Goal: Transaction & Acquisition: Purchase product/service

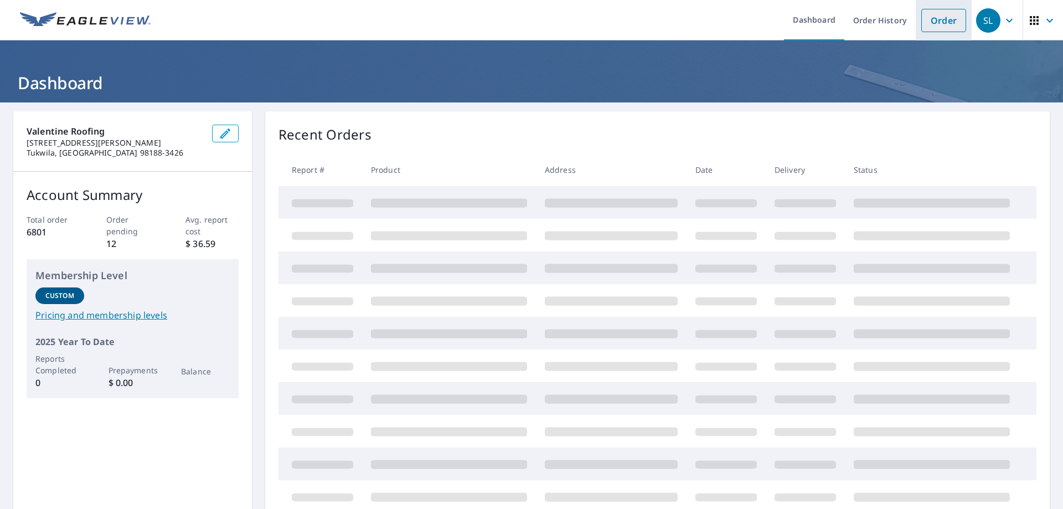
click at [938, 19] on link "Order" at bounding box center [943, 20] width 45 height 23
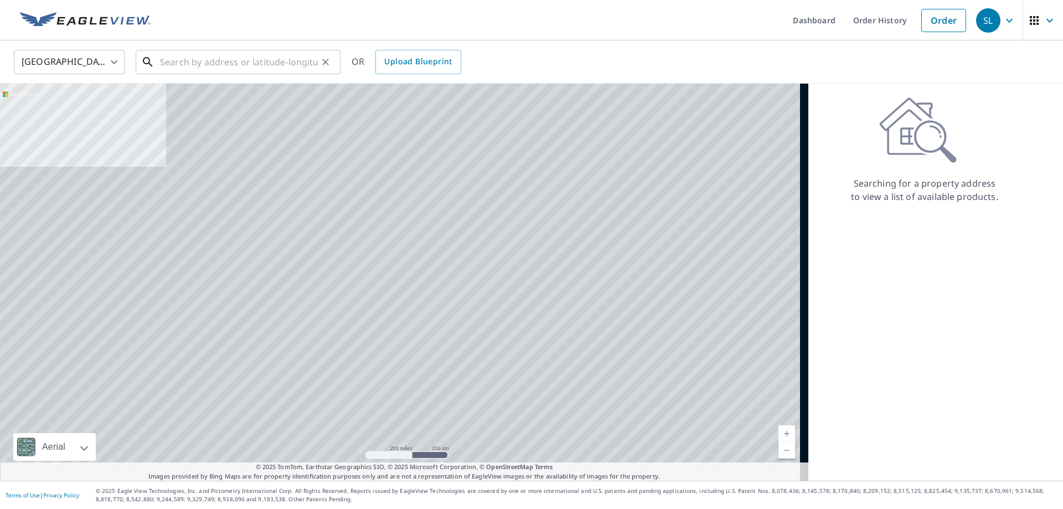
click at [237, 70] on input "text" at bounding box center [239, 61] width 158 height 31
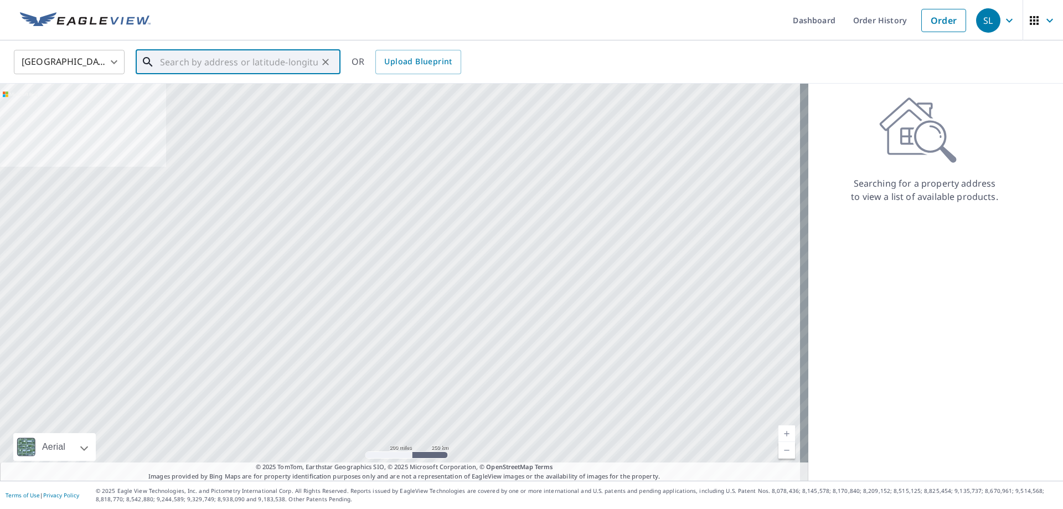
paste input "[STREET_ADDRESS][PERSON_NAME]"
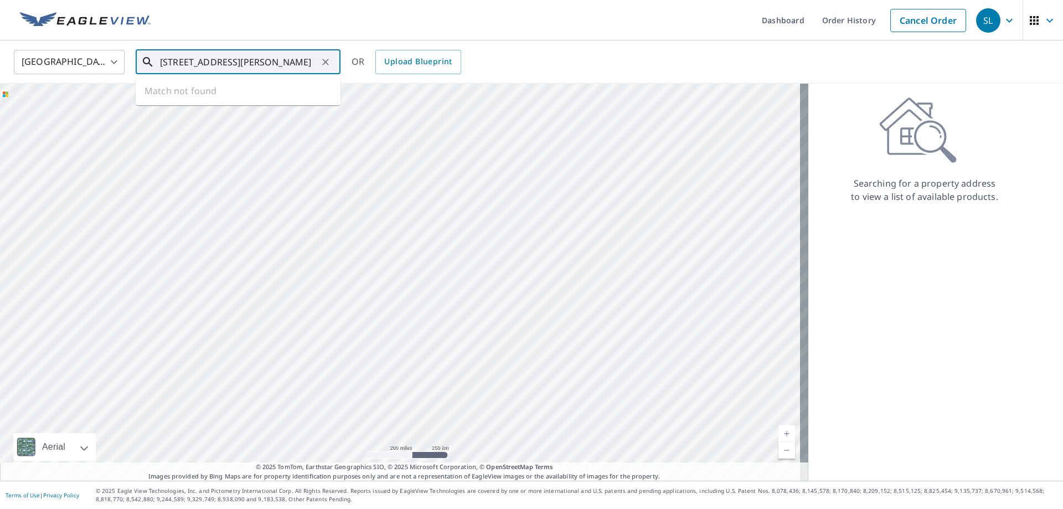
scroll to position [0, 31]
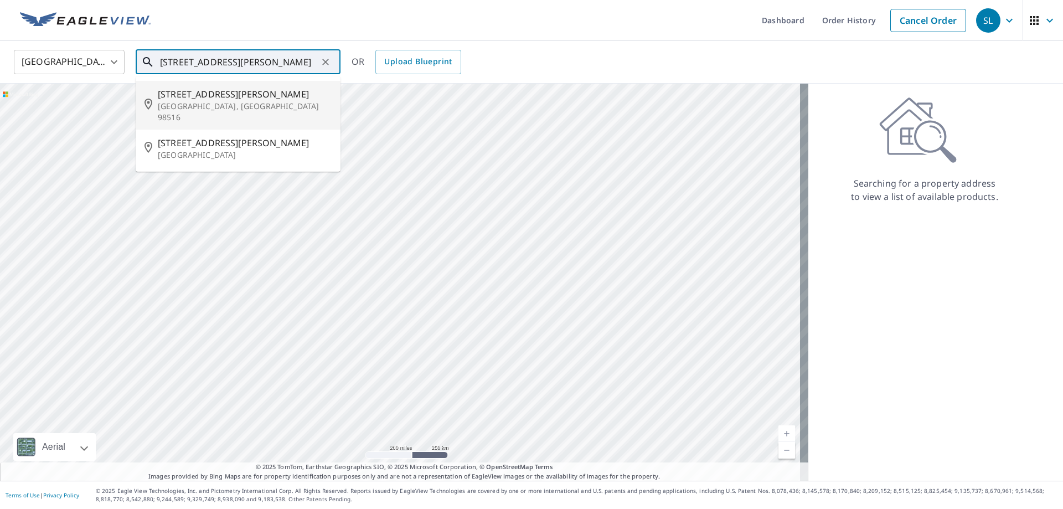
click at [236, 93] on span "[STREET_ADDRESS][PERSON_NAME]" at bounding box center [245, 93] width 174 height 13
type input "[STREET_ADDRESS][PERSON_NAME]"
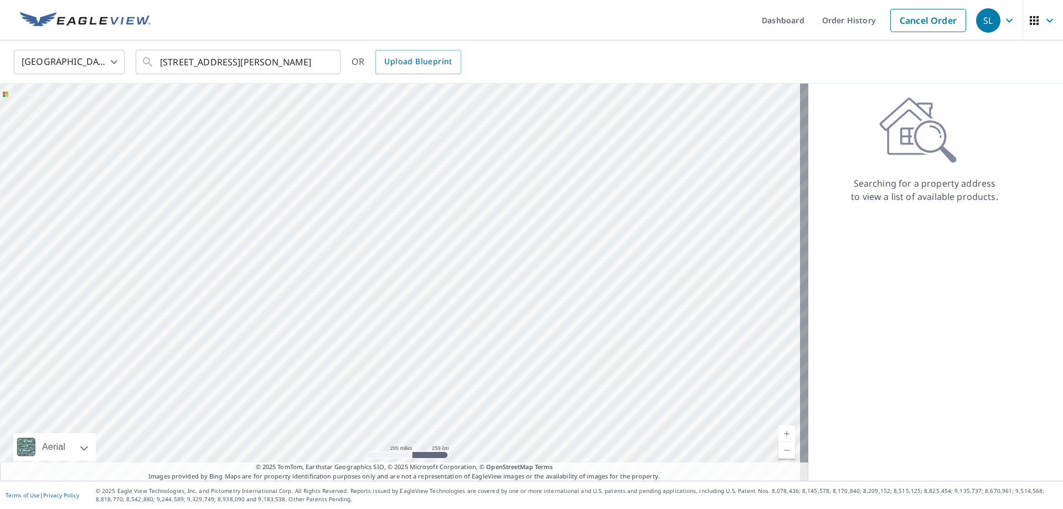
scroll to position [0, 0]
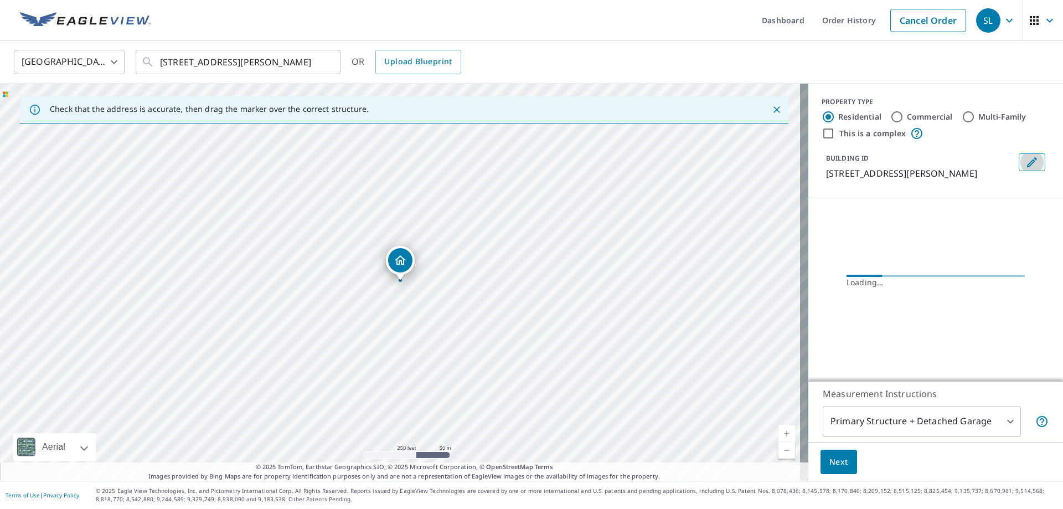
click at [1025, 160] on icon "Edit building 1" at bounding box center [1031, 162] width 13 height 13
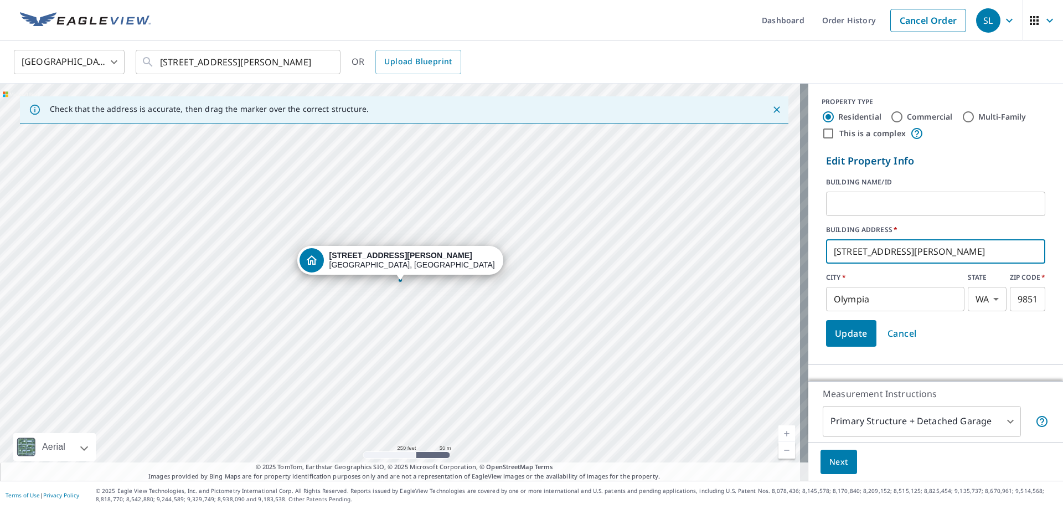
click at [826, 247] on input "[STREET_ADDRESS][PERSON_NAME]" at bounding box center [935, 251] width 219 height 31
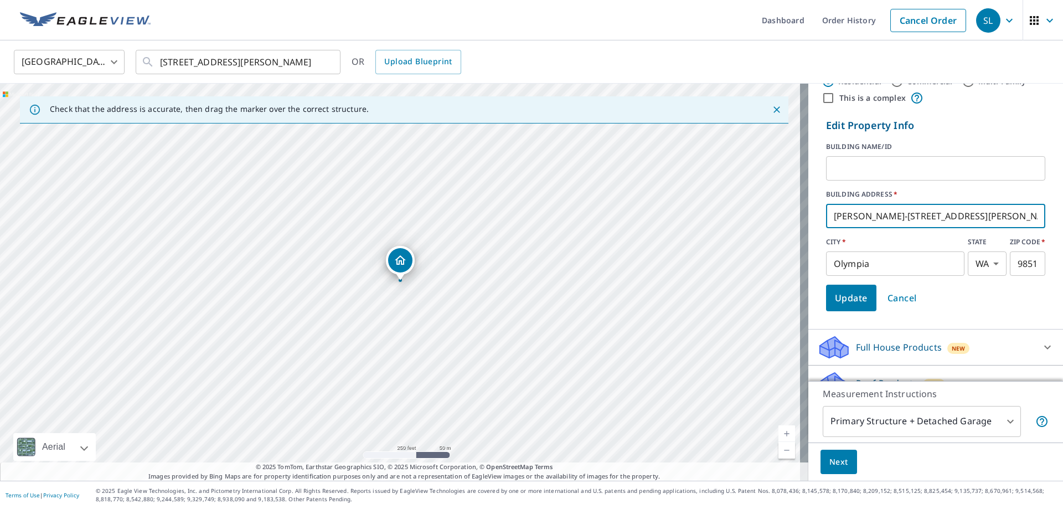
scroll to position [55, 0]
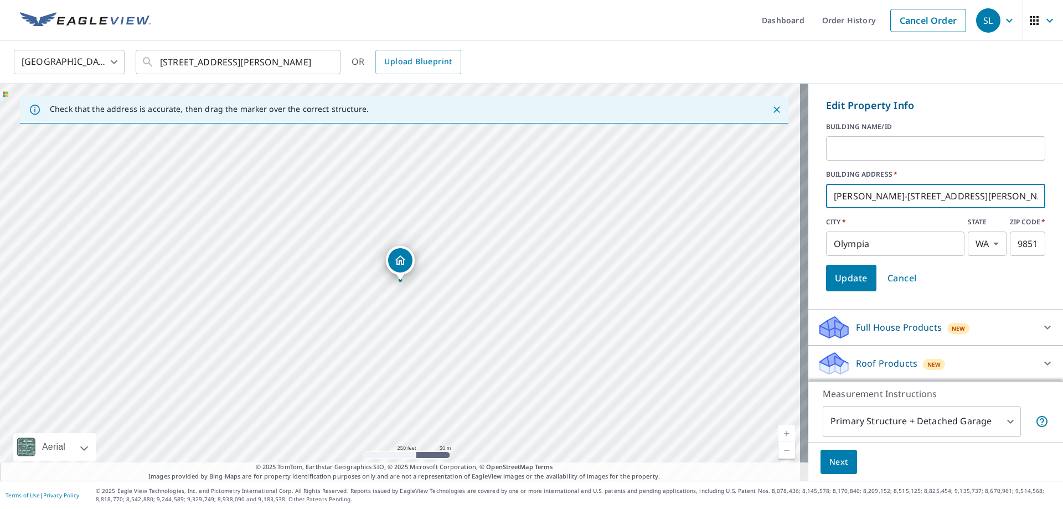
type input "[PERSON_NAME]-[STREET_ADDRESS][PERSON_NAME]"
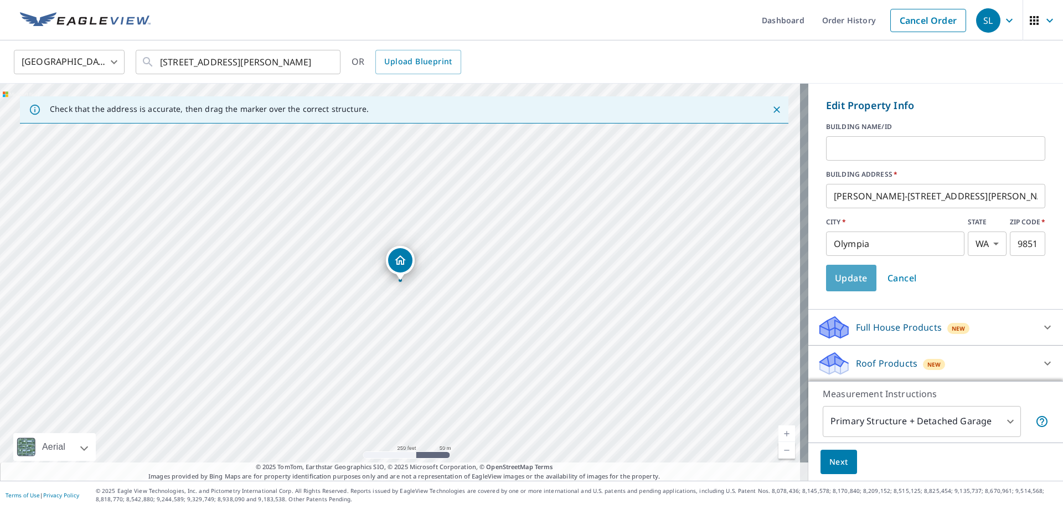
click at [840, 277] on span "Update" at bounding box center [851, 277] width 33 height 15
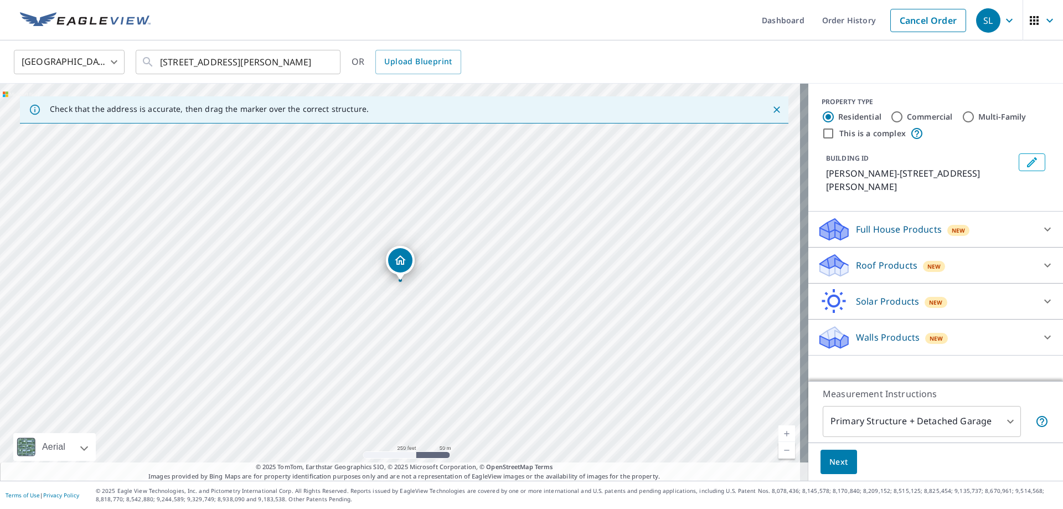
scroll to position [0, 0]
click at [865, 258] on p "Roof Products" at bounding box center [886, 264] width 61 height 13
click at [817, 284] on div "Premium" at bounding box center [935, 294] width 237 height 32
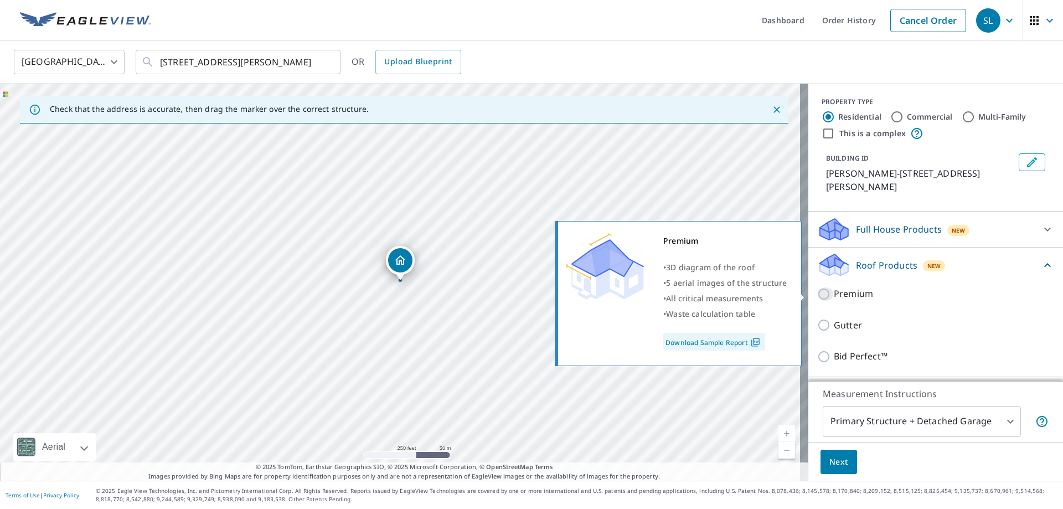
click at [817, 297] on input "Premium" at bounding box center [825, 293] width 17 height 13
checkbox input "true"
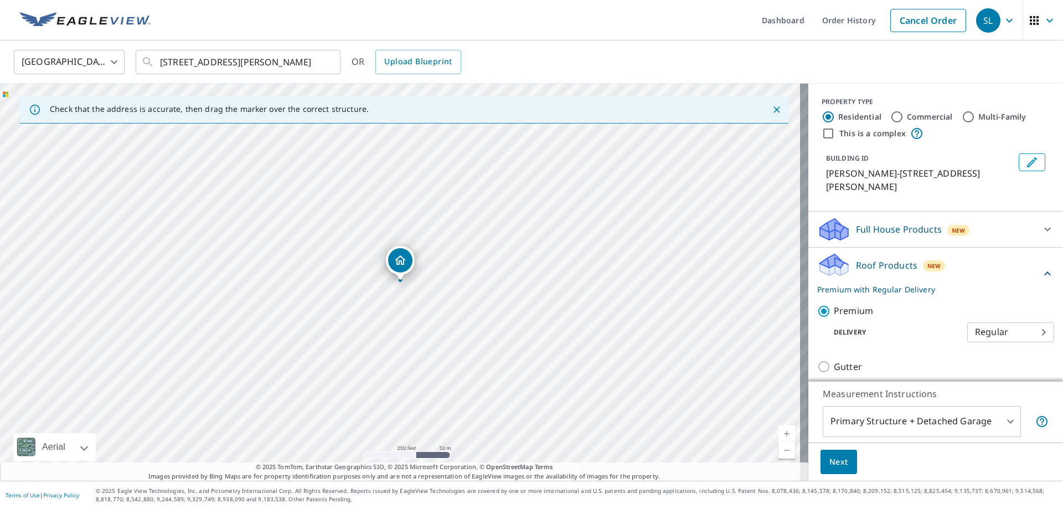
click at [829, 463] on span "Next" at bounding box center [838, 462] width 19 height 14
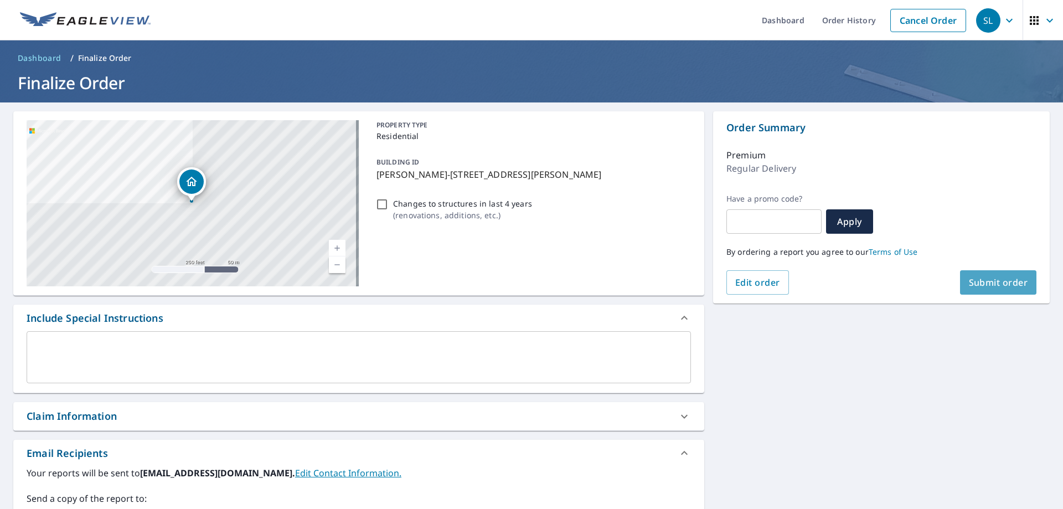
click at [983, 288] on span "Submit order" at bounding box center [998, 282] width 59 height 12
